Goal: Task Accomplishment & Management: Use online tool/utility

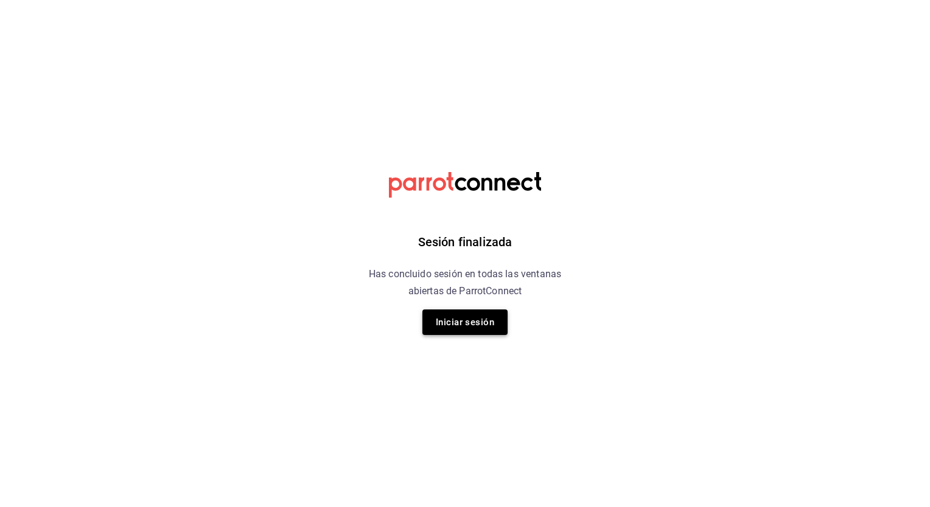
click at [475, 325] on button "Iniciar sesión" at bounding box center [464, 323] width 85 height 26
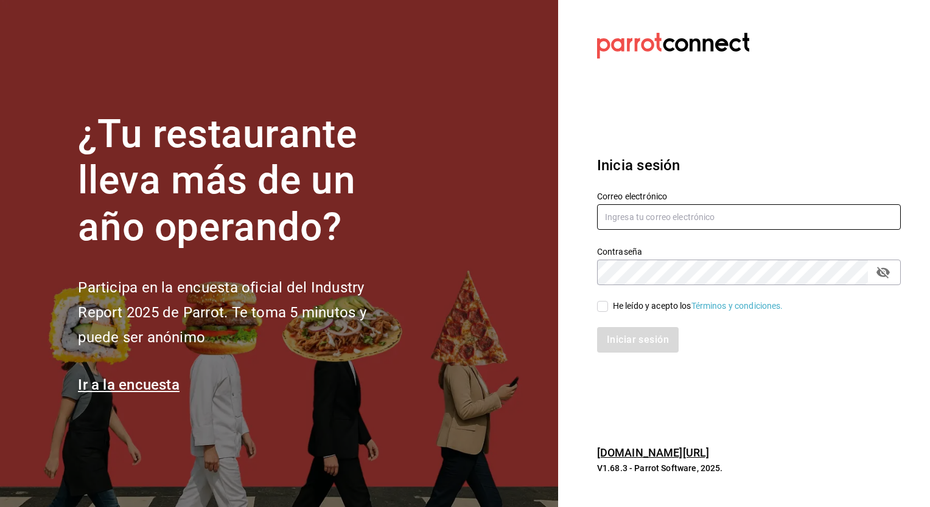
type input "adrian.mora@costeno.com"
click at [601, 306] on input "He leído y acepto los Términos y condiciones." at bounding box center [602, 306] width 11 height 11
checkbox input "true"
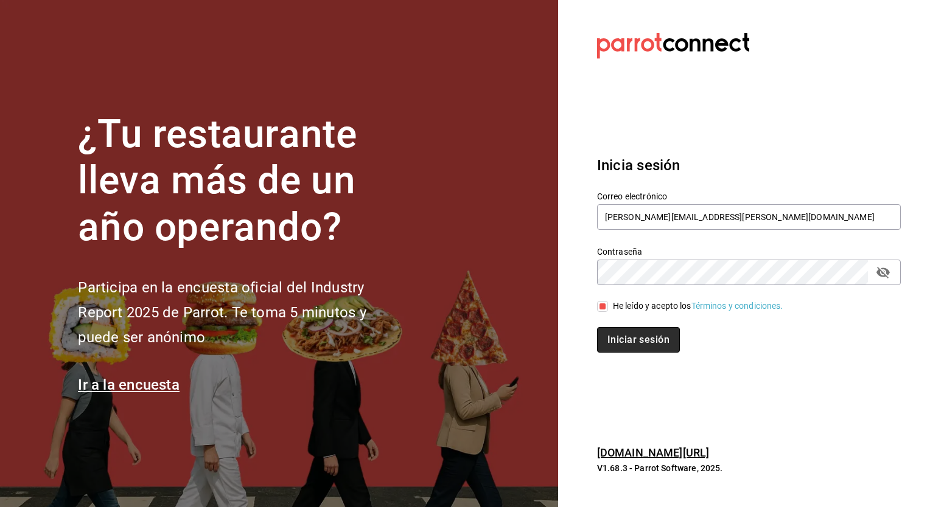
click at [636, 343] on button "Iniciar sesión" at bounding box center [638, 340] width 83 height 26
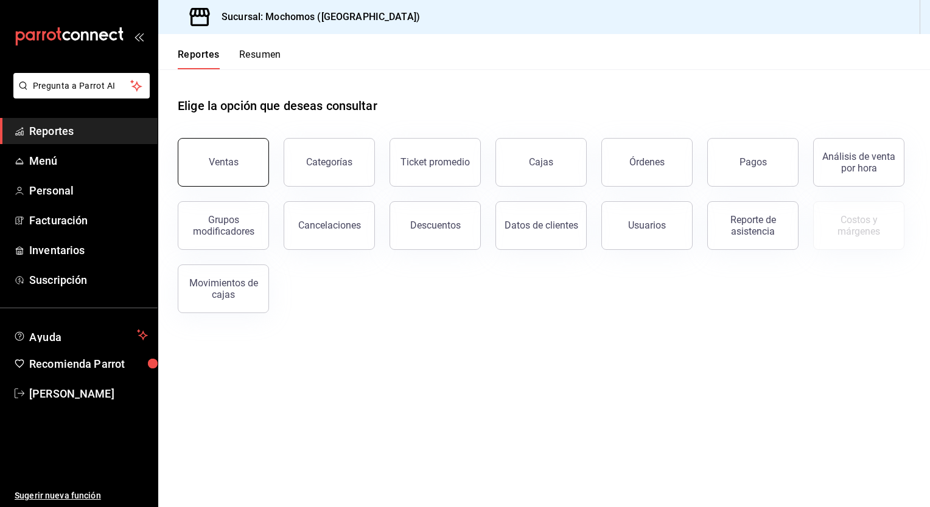
click at [223, 159] on div "Ventas" at bounding box center [224, 162] width 30 height 12
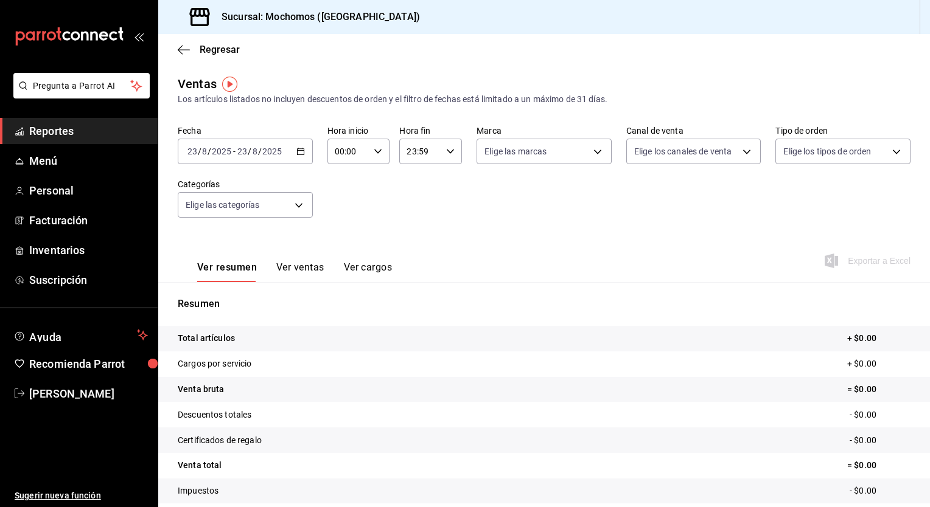
click at [302, 148] on icon "button" at bounding box center [300, 151] width 9 height 9
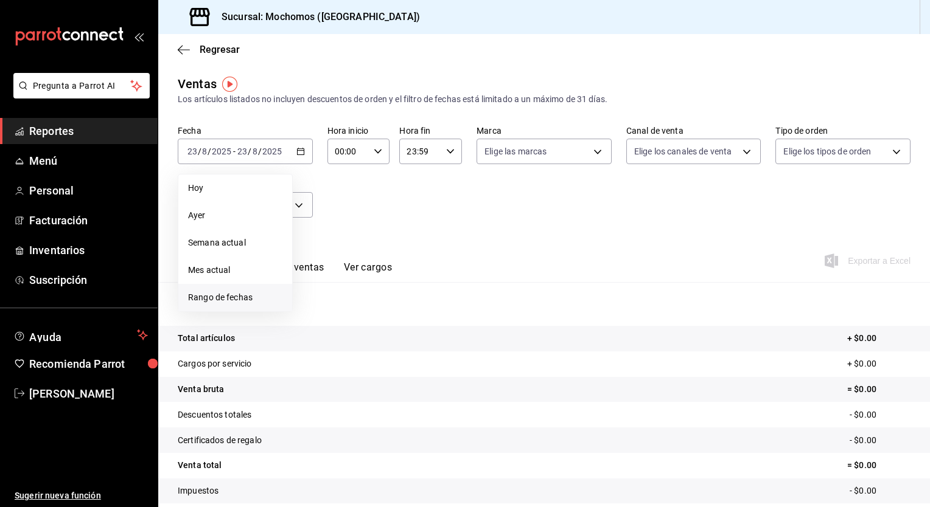
click at [229, 296] on span "Rango de fechas" at bounding box center [235, 297] width 94 height 13
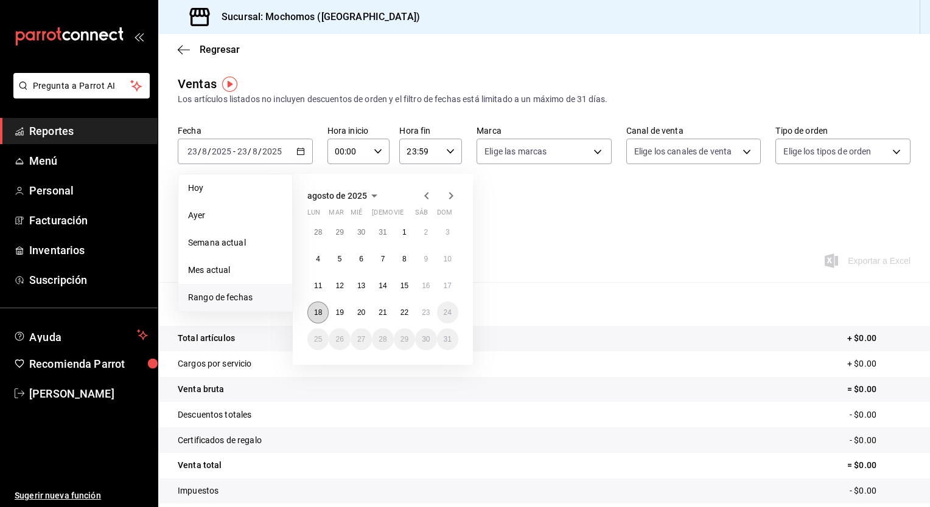
click at [316, 310] on abbr "18" at bounding box center [318, 312] width 8 height 9
click at [427, 311] on abbr "23" at bounding box center [426, 312] width 8 height 9
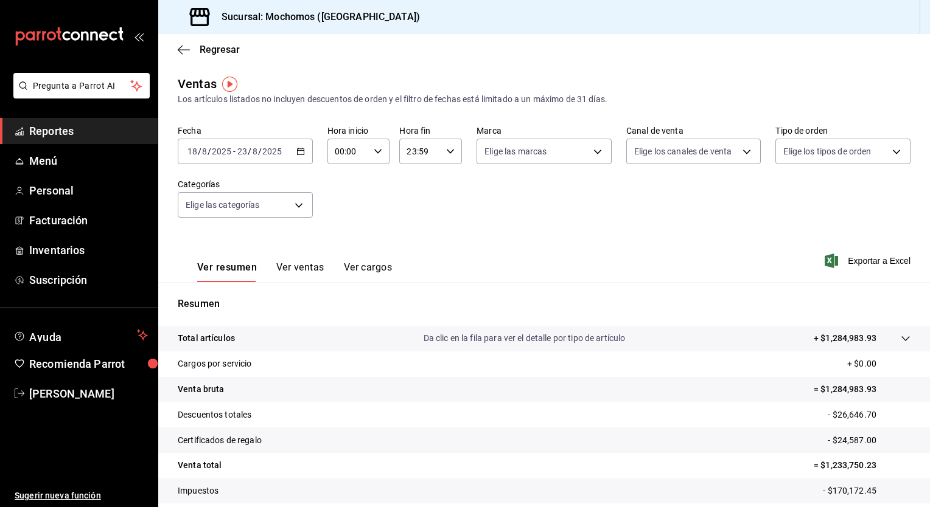
click at [375, 151] on icon "button" at bounding box center [378, 151] width 9 height 9
click at [341, 228] on span "05" at bounding box center [341, 229] width 12 height 10
type input "05:00"
click at [372, 179] on span "00" at bounding box center [372, 183] width 12 height 10
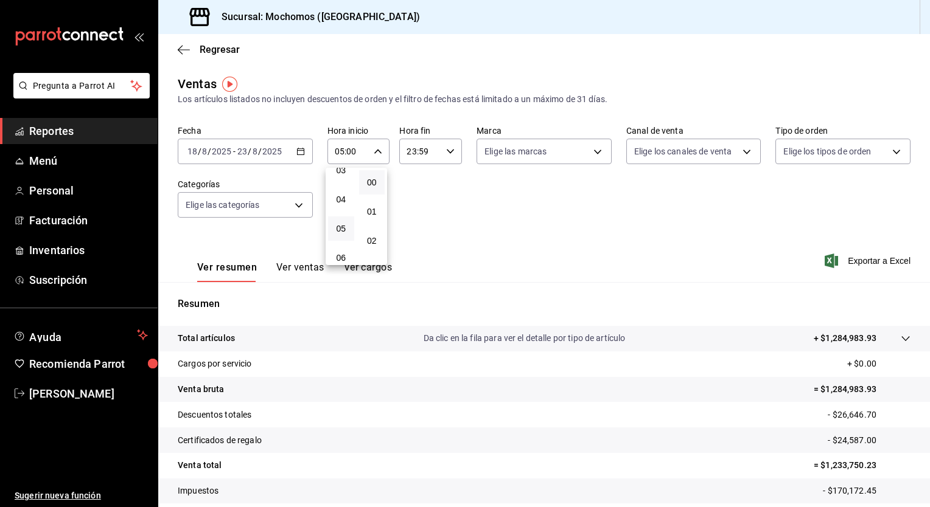
click at [445, 148] on div at bounding box center [465, 253] width 930 height 507
click at [446, 148] on icon "button" at bounding box center [450, 151] width 9 height 9
click at [411, 207] on span "05" at bounding box center [412, 211] width 12 height 10
click at [445, 181] on span "00" at bounding box center [443, 183] width 12 height 10
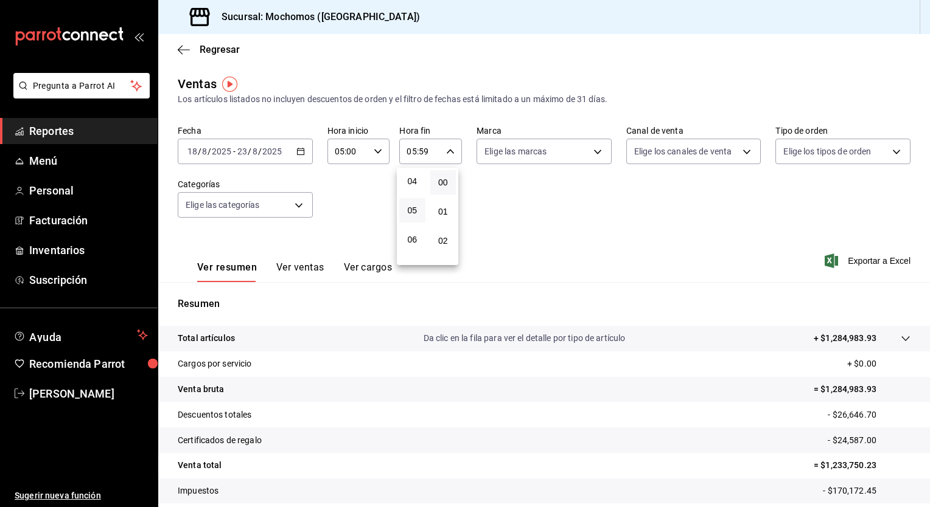
type input "05:00"
click at [516, 195] on div at bounding box center [465, 253] width 930 height 507
click at [871, 261] on span "Exportar a Excel" at bounding box center [868, 261] width 83 height 15
